Goal: Information Seeking & Learning: Learn about a topic

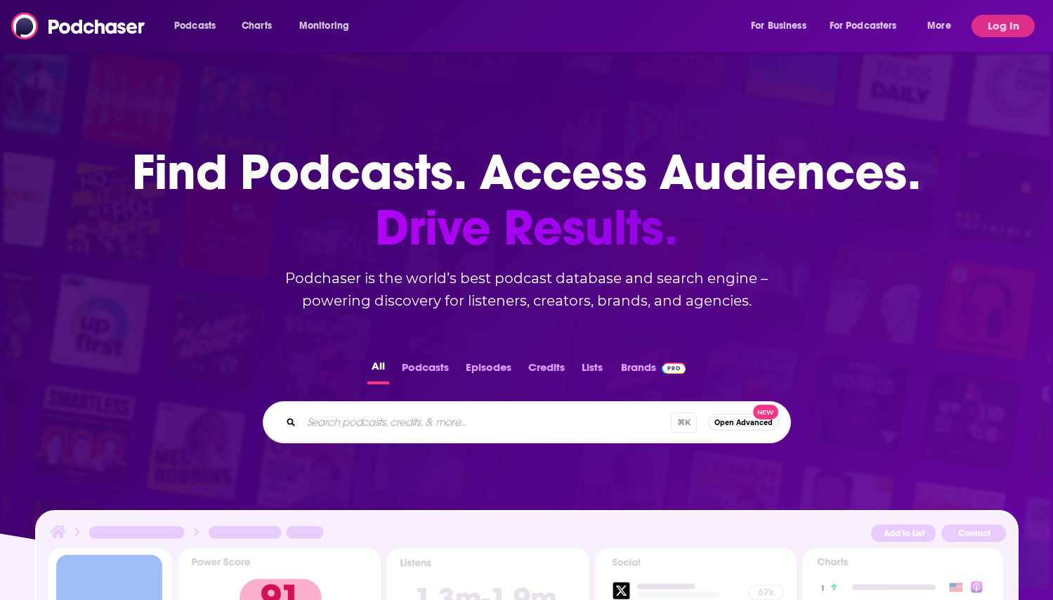
click at [376, 417] on input "Search podcasts, credits, & more..." at bounding box center [486, 422] width 370 height 22
type input "looks good on paper"
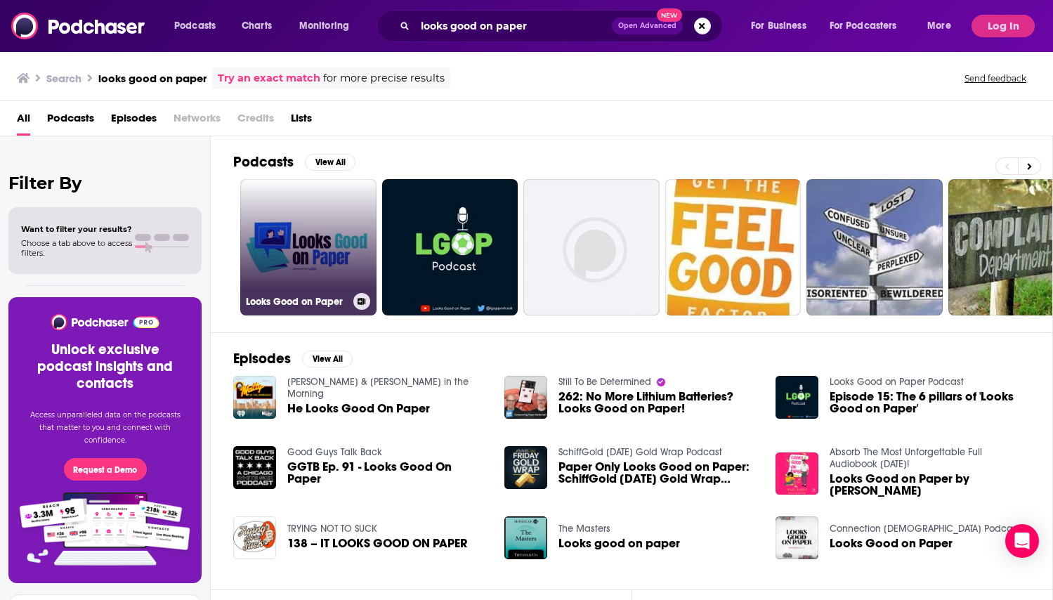
click at [337, 221] on link "Looks Good on Paper" at bounding box center [308, 247] width 136 height 136
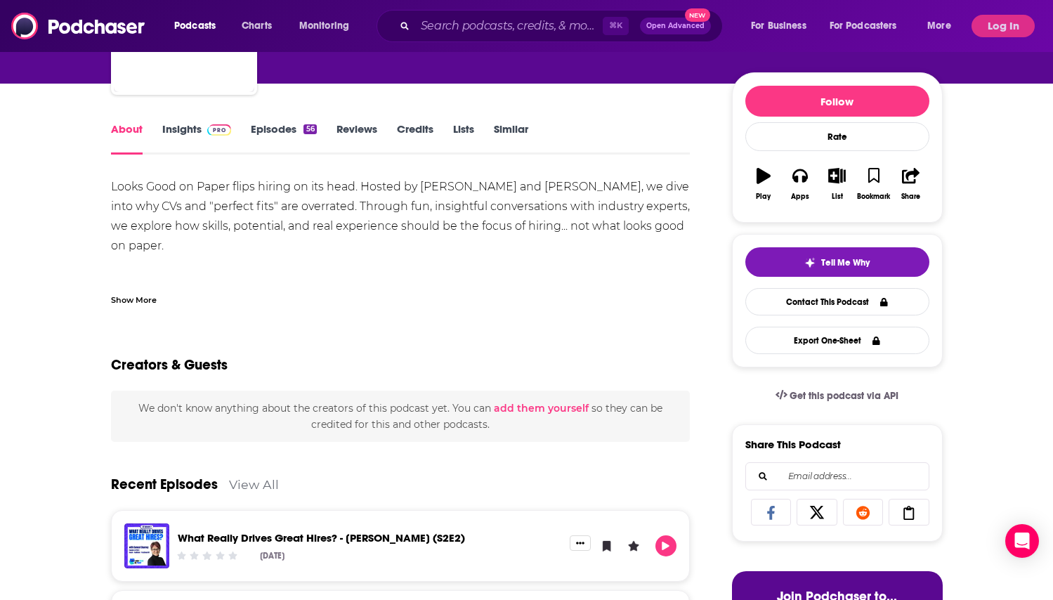
scroll to position [112, 0]
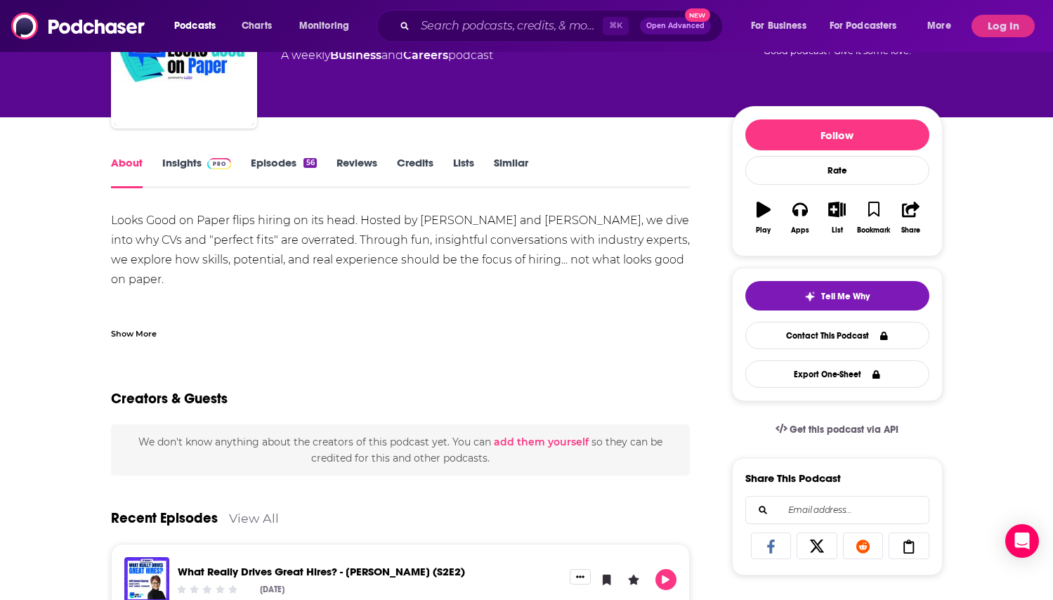
click at [129, 330] on div "Show More" at bounding box center [134, 332] width 46 height 13
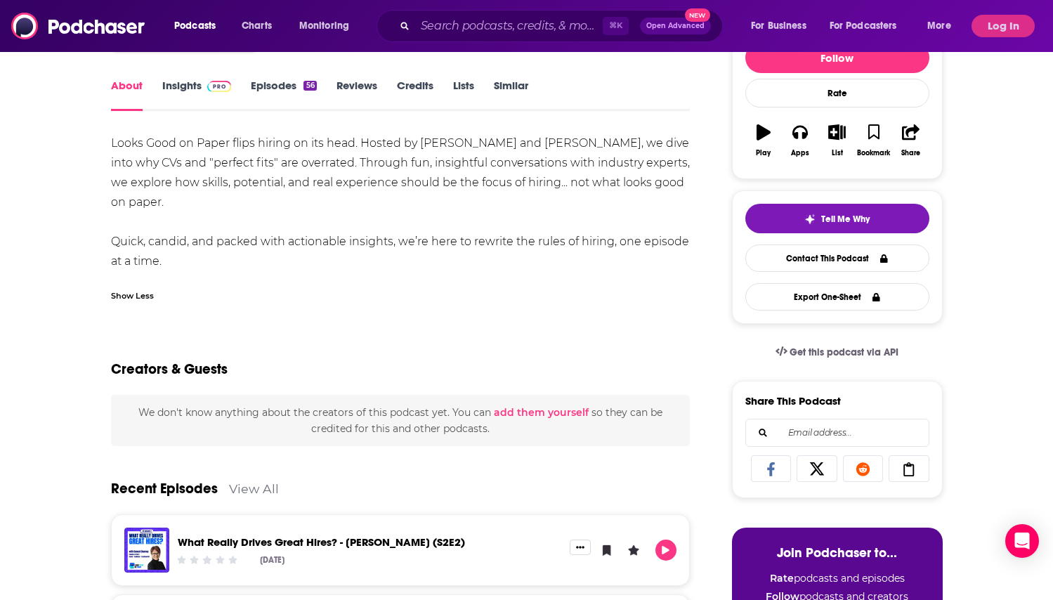
scroll to position [185, 0]
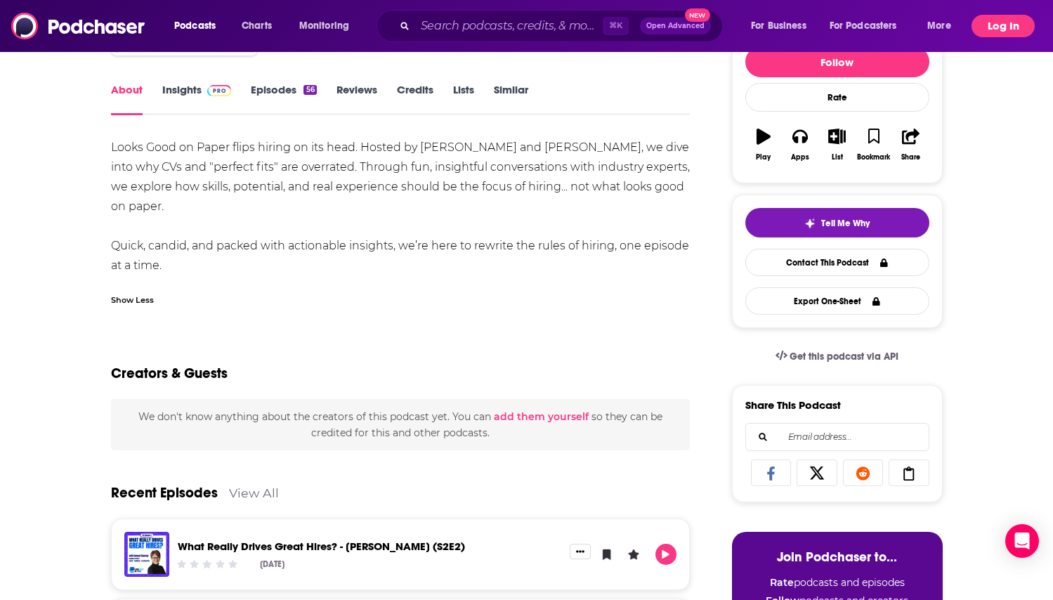
click at [991, 25] on button "Log In" at bounding box center [1003, 26] width 63 height 22
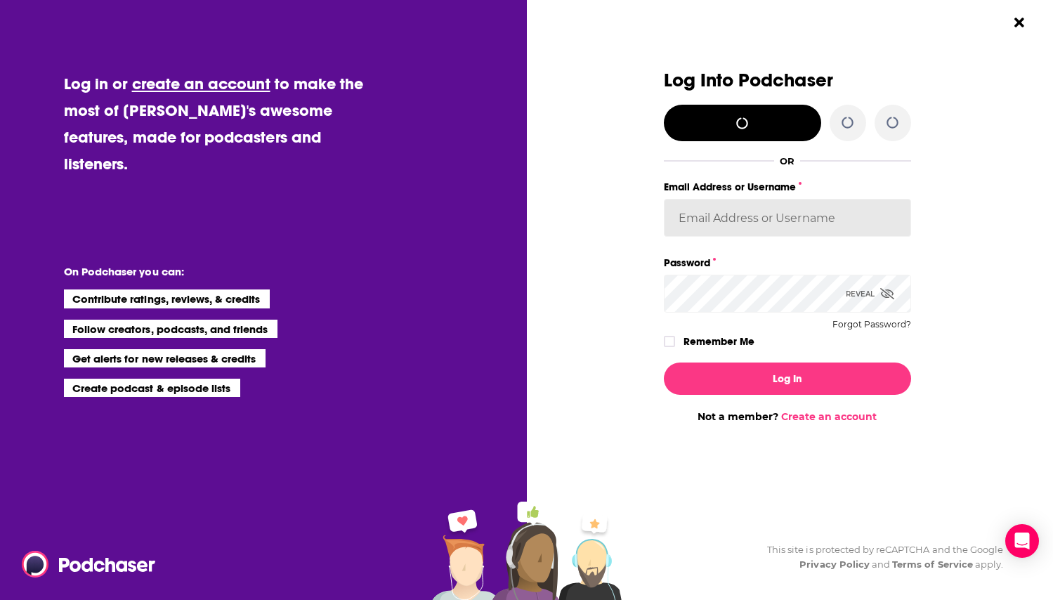
type input "[PERSON_NAME][EMAIL_ADDRESS][PERSON_NAME][DOMAIN_NAME]"
click at [801, 405] on div "Log In Not a member? Create an account" at bounding box center [787, 387] width 247 height 72
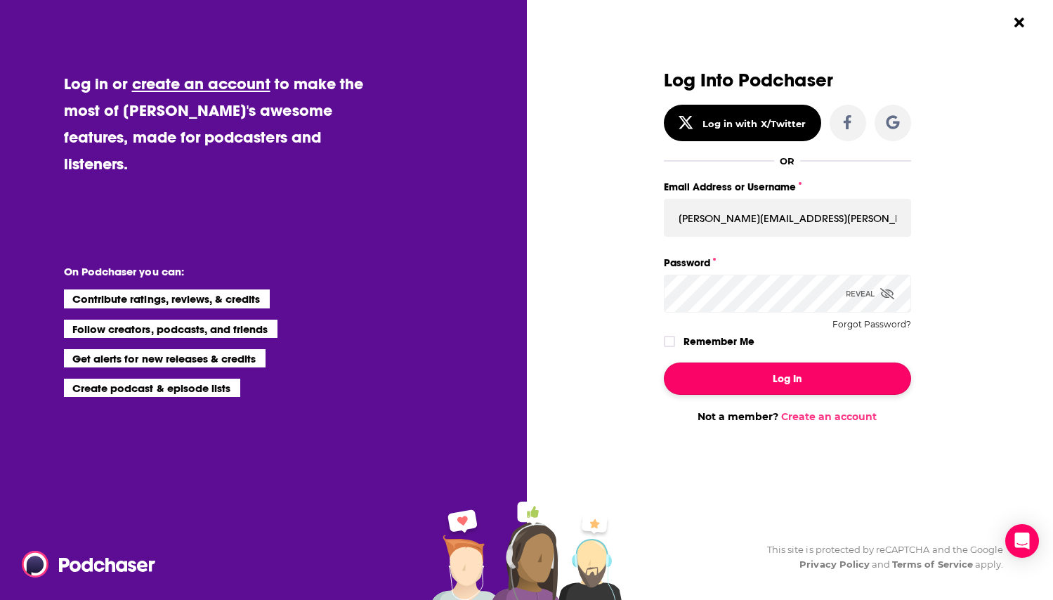
click at [795, 386] on button "Log In" at bounding box center [787, 379] width 247 height 32
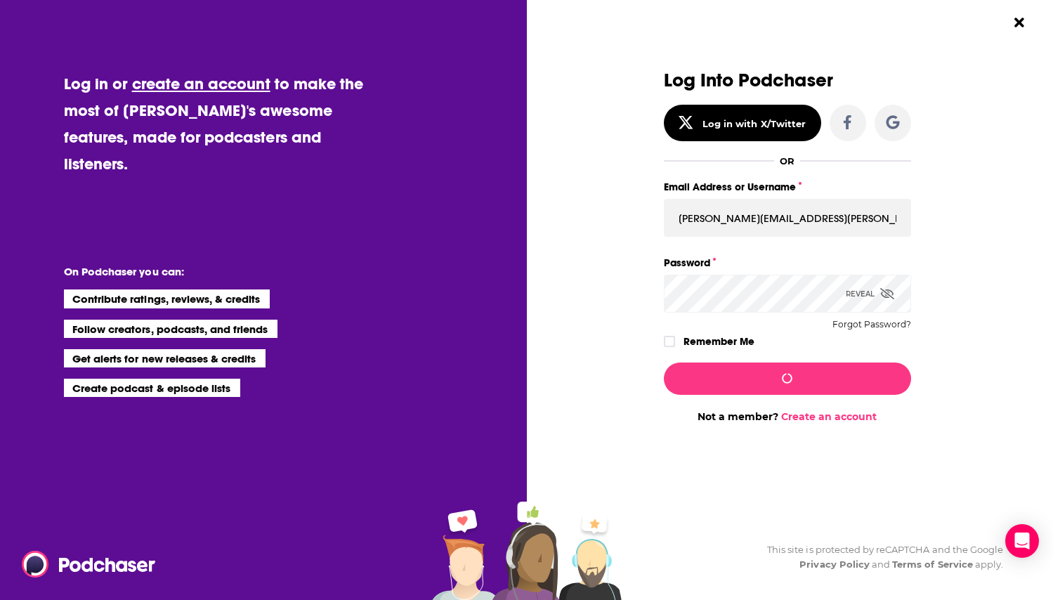
scroll to position [185, 0]
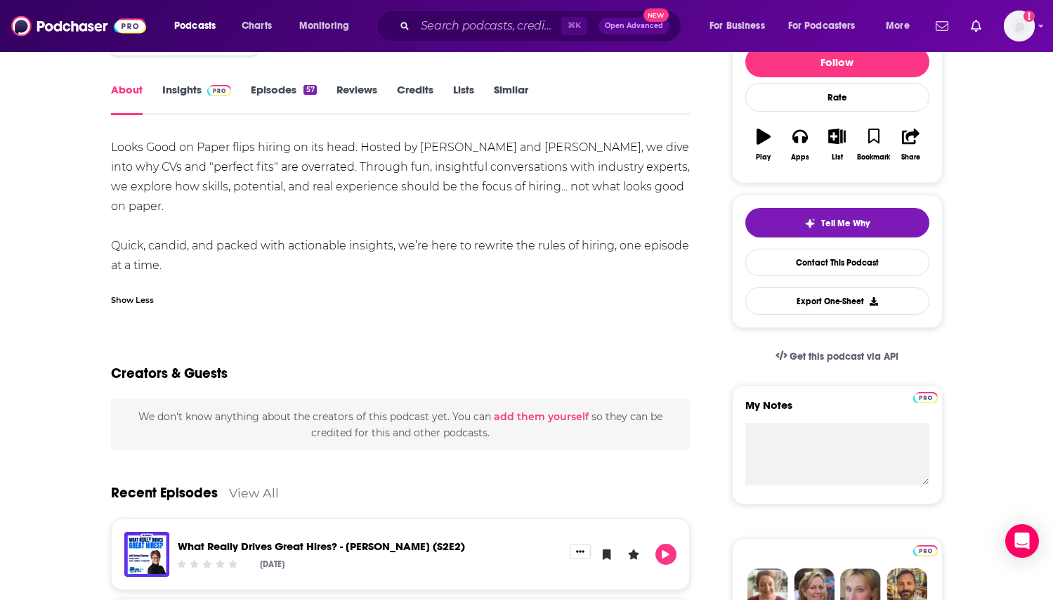
click at [181, 96] on link "Insights" at bounding box center [197, 99] width 70 height 32
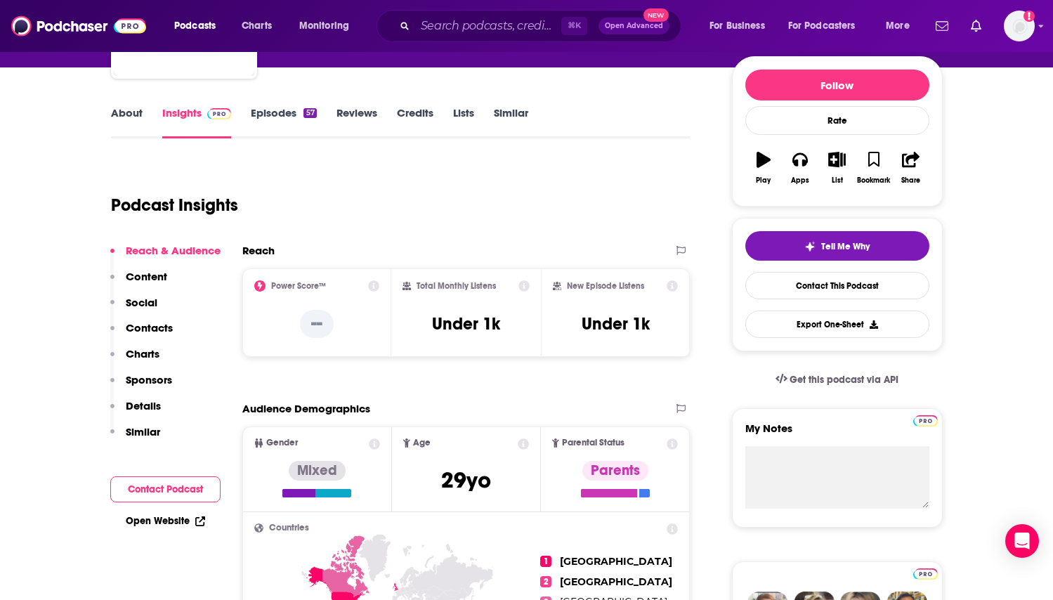
scroll to position [161, 0]
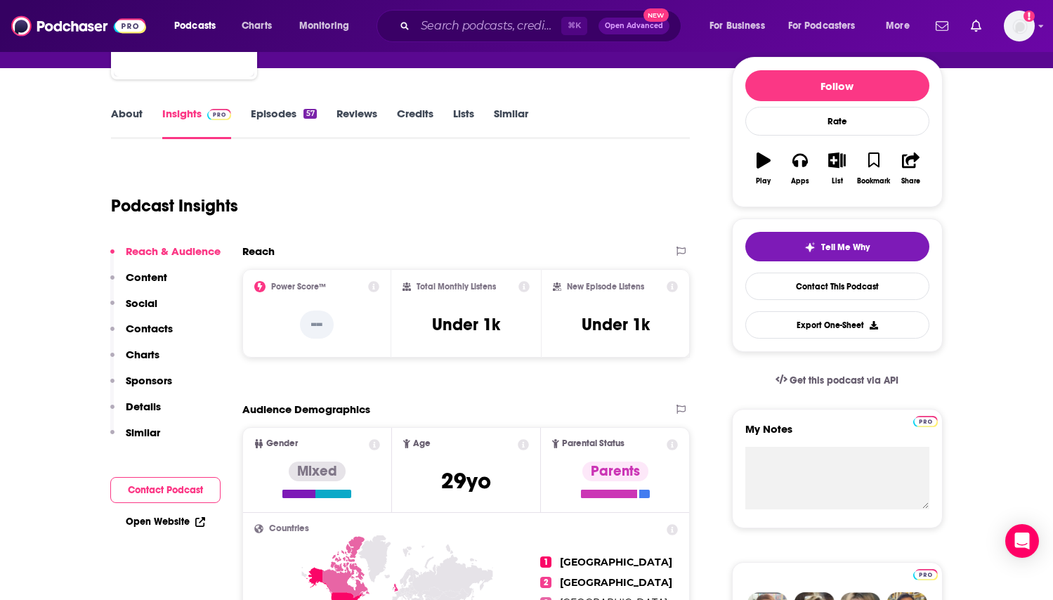
click at [157, 359] on p "Charts" at bounding box center [143, 354] width 34 height 13
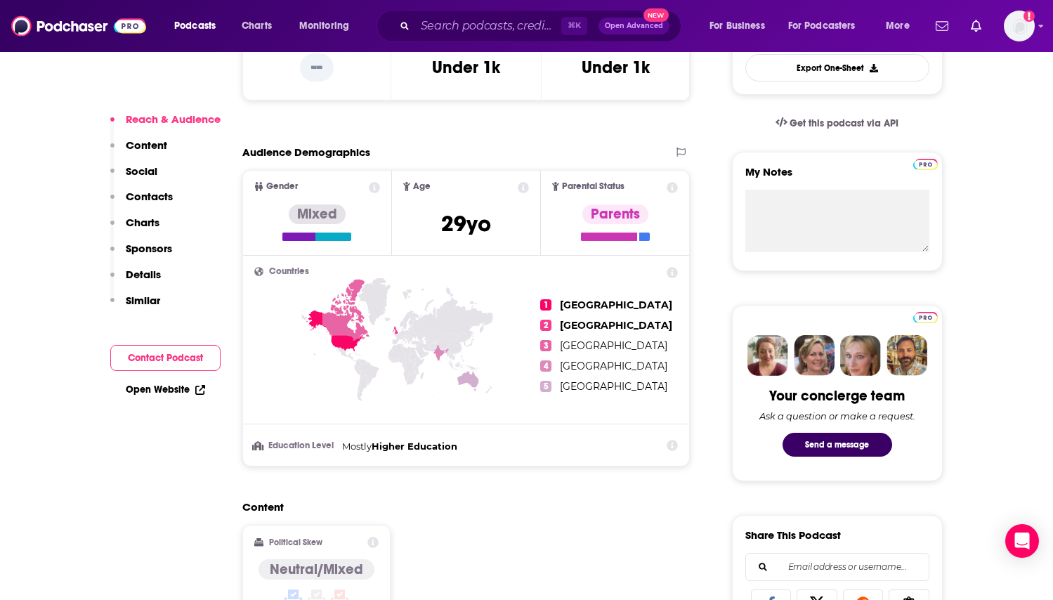
scroll to position [429, 0]
